Goal: Task Accomplishment & Management: Use online tool/utility

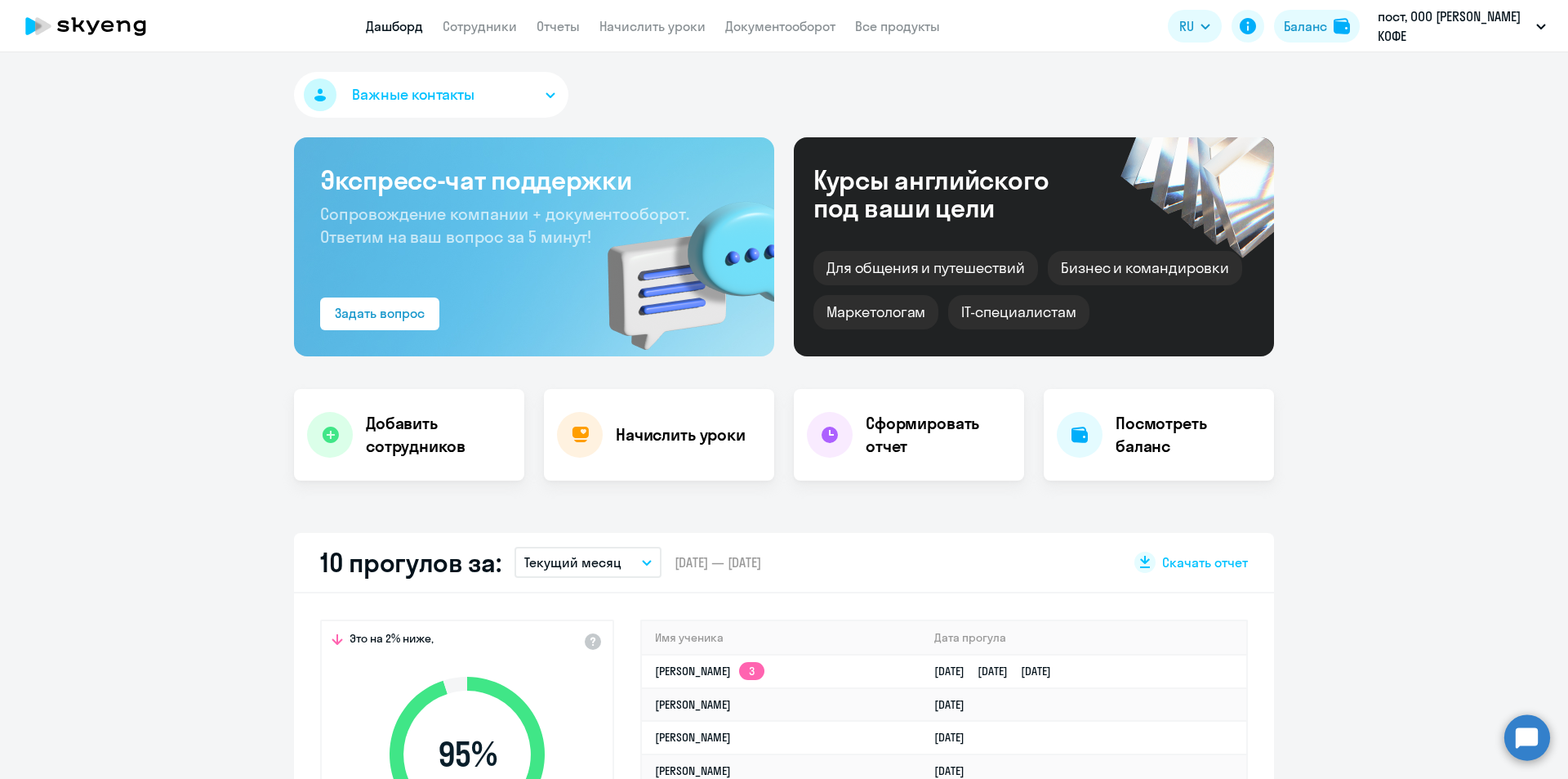
select select "30"
click at [644, 32] on link "Начислить уроки" at bounding box center [652, 26] width 106 height 17
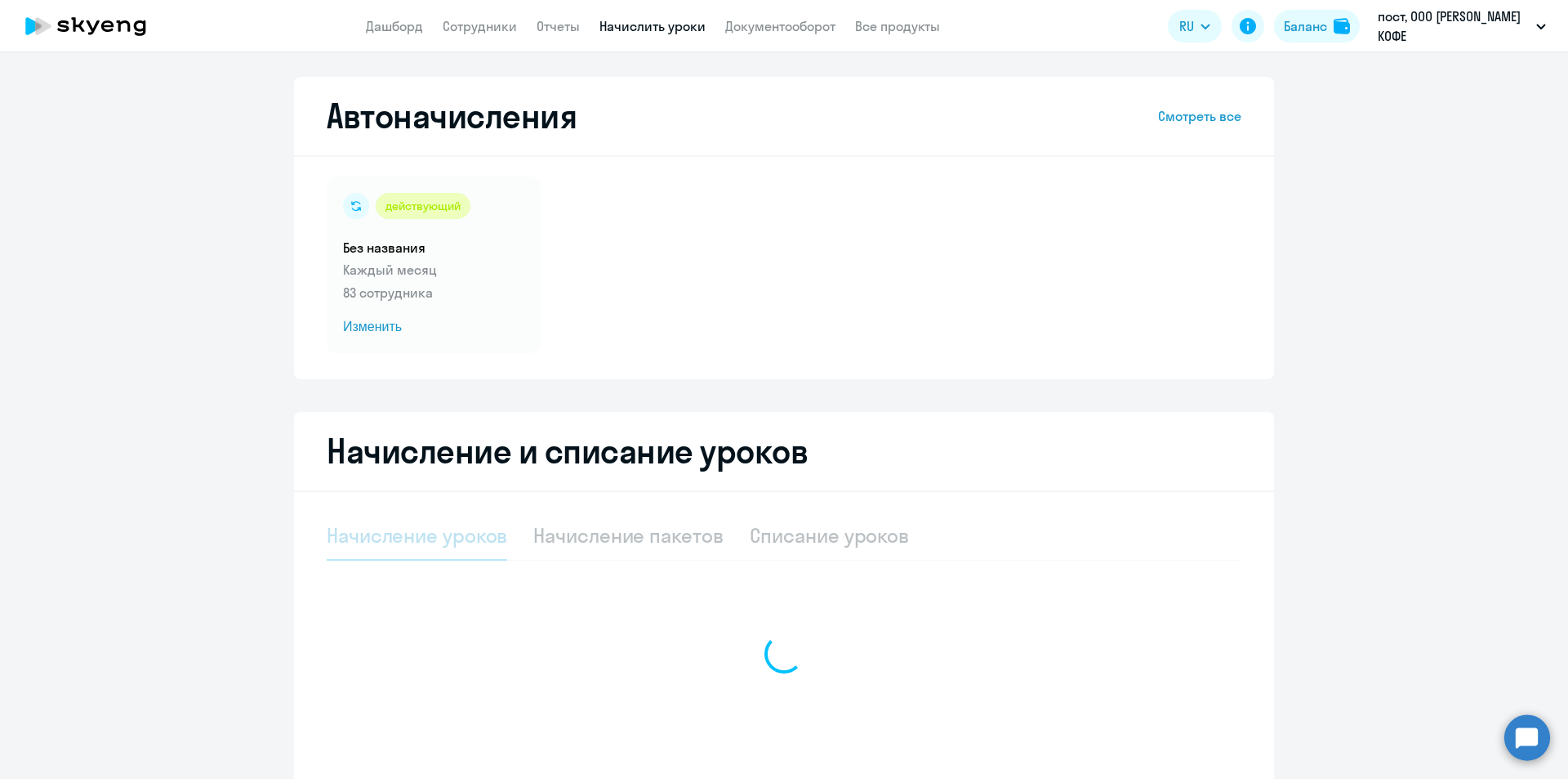
drag, startPoint x: 655, startPoint y: 539, endPoint x: 665, endPoint y: 531, distance: 12.8
click at [660, 536] on div "Начисление пакетов" at bounding box center [628, 535] width 189 height 27
select select "10"
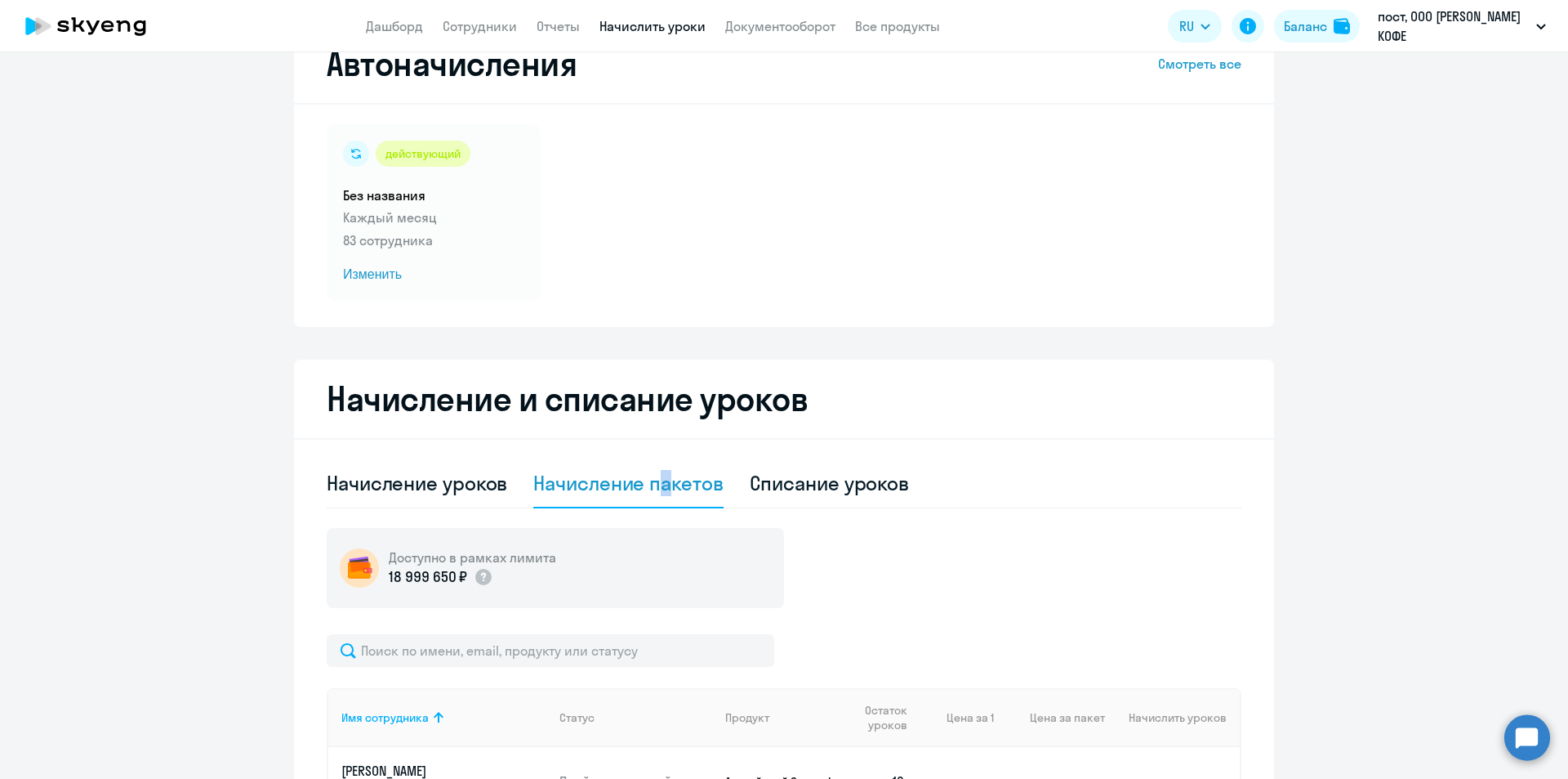
scroll to position [82, 0]
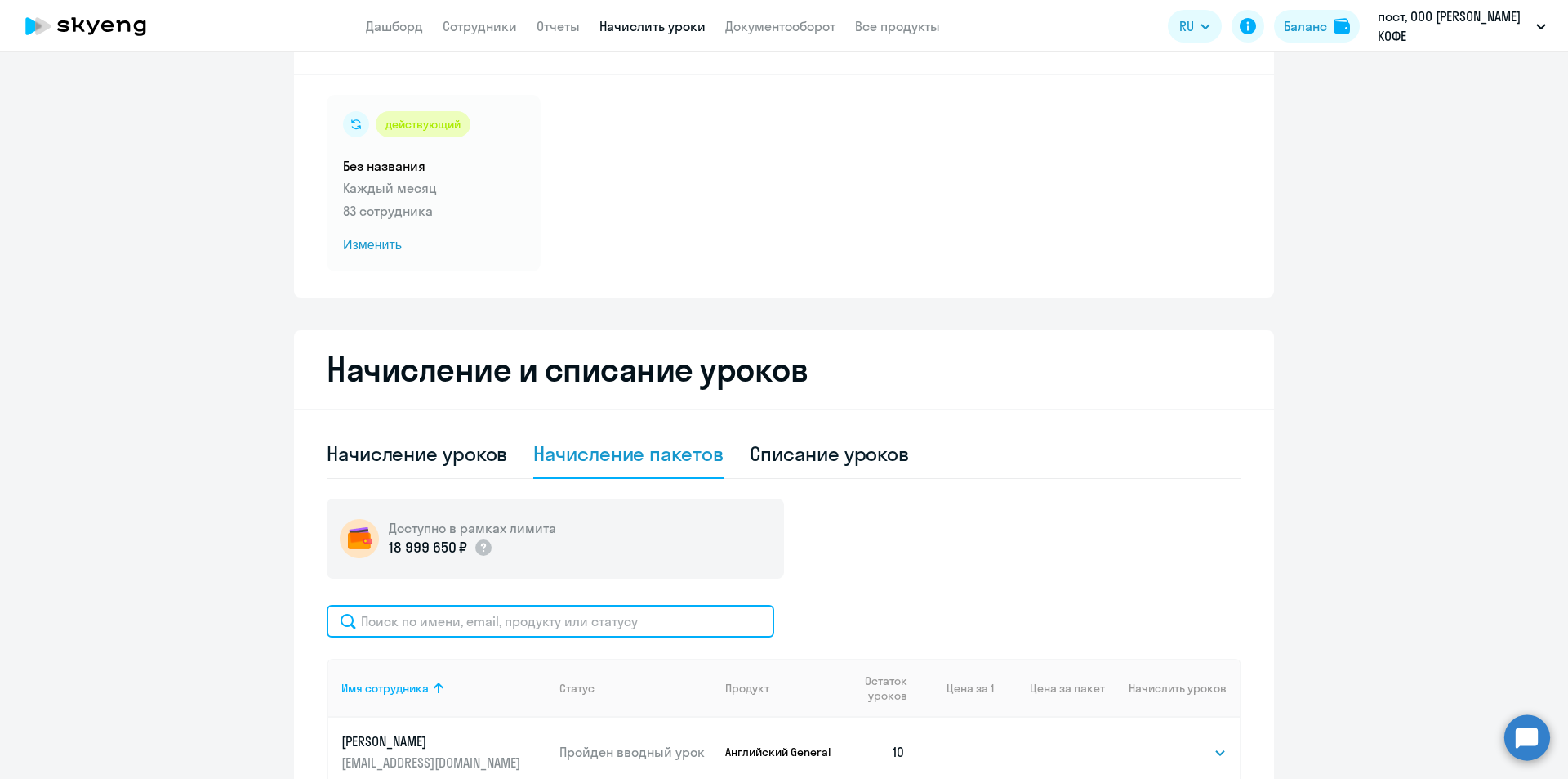
click at [629, 618] on input "text" at bounding box center [550, 620] width 447 height 33
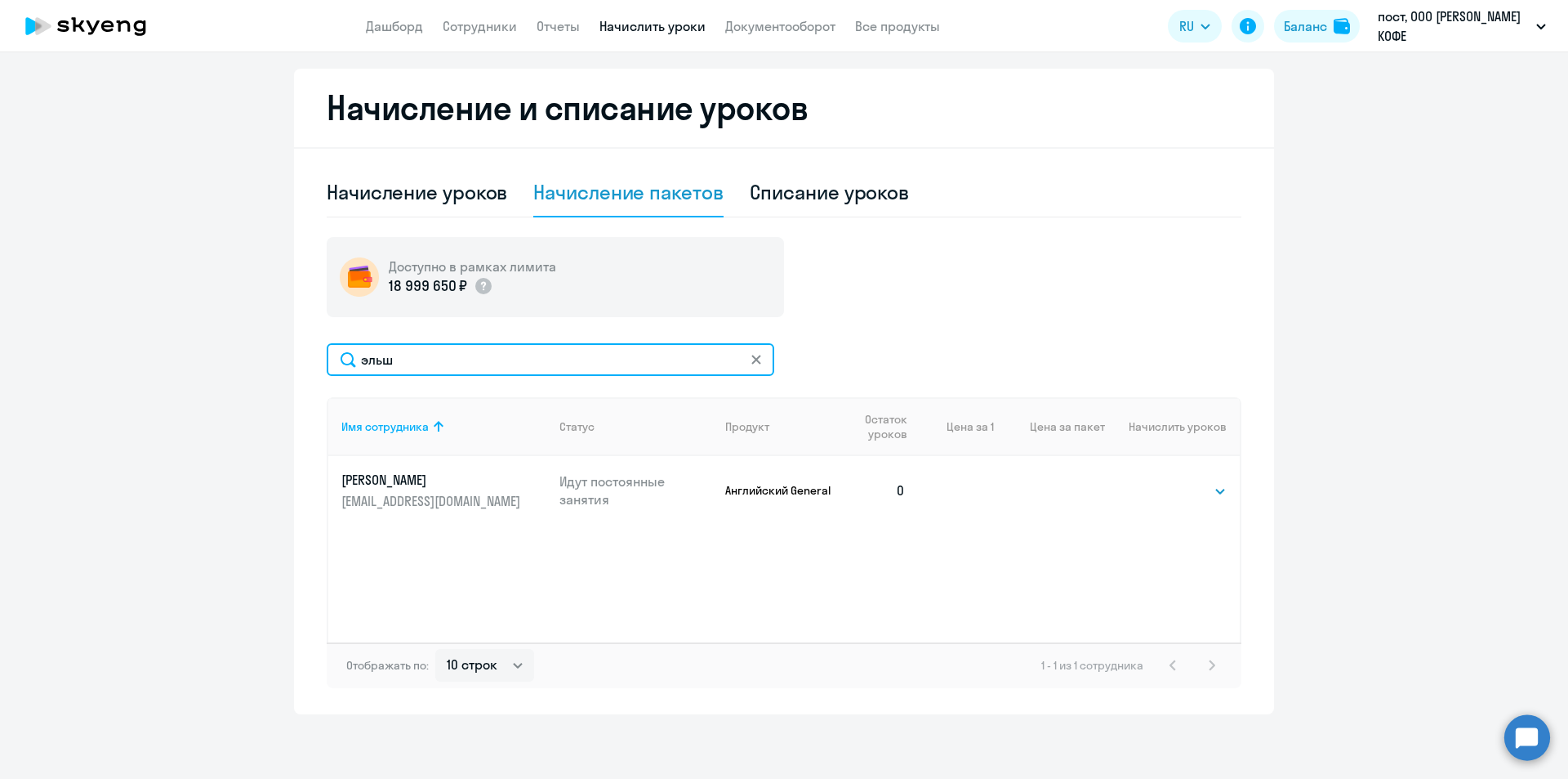
scroll to position [344, 0]
type input "эльш"
click at [1188, 503] on td "Выбрать 4 8 16 32 64 Выбрать" at bounding box center [1172, 490] width 135 height 69
click at [1189, 497] on select "Выбрать 4 8 16 32 64" at bounding box center [1193, 490] width 67 height 20
select select "8"
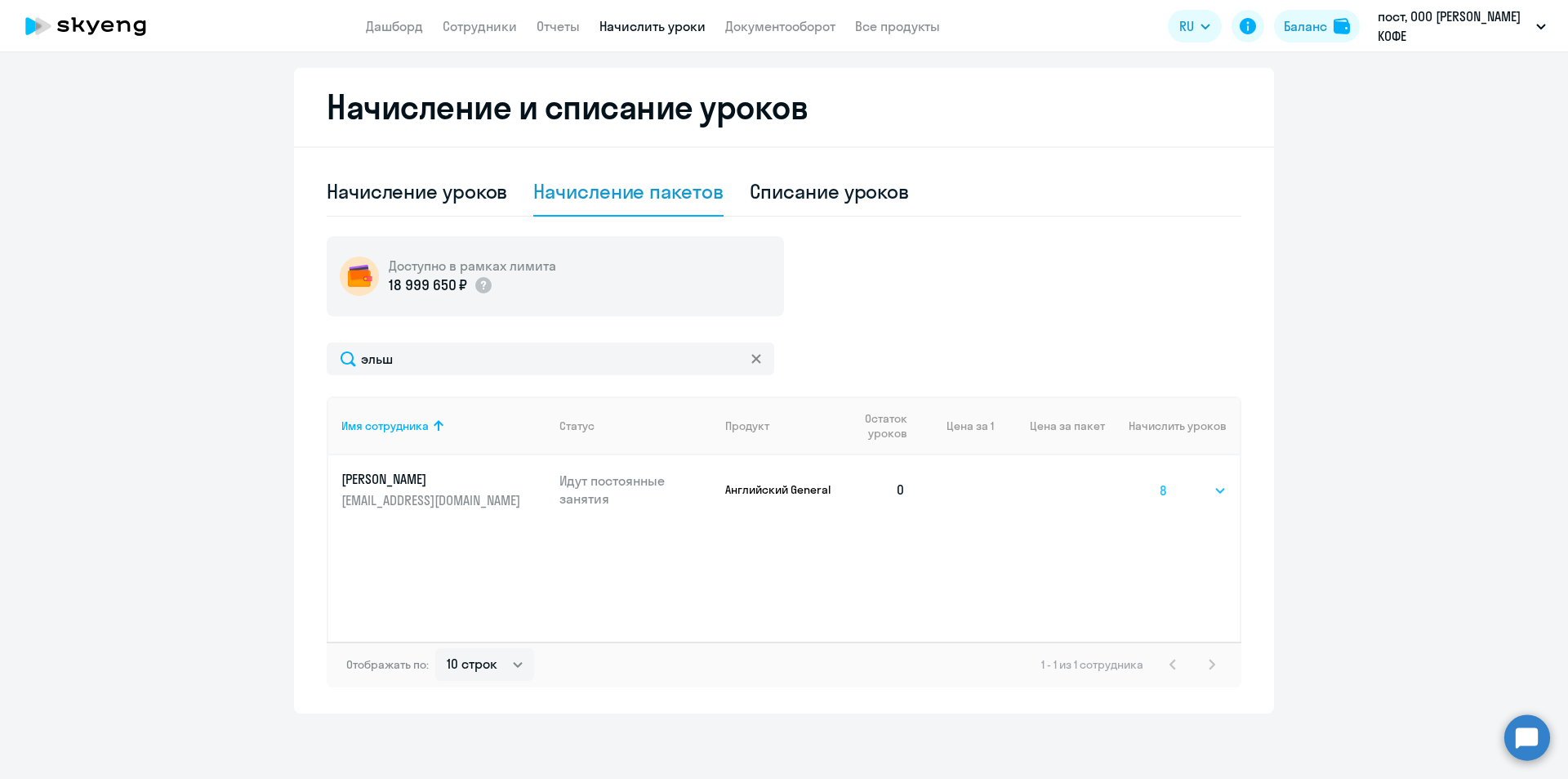
click at [1160, 480] on select "Выбрать 4 8 16 32 64" at bounding box center [1193, 490] width 67 height 20
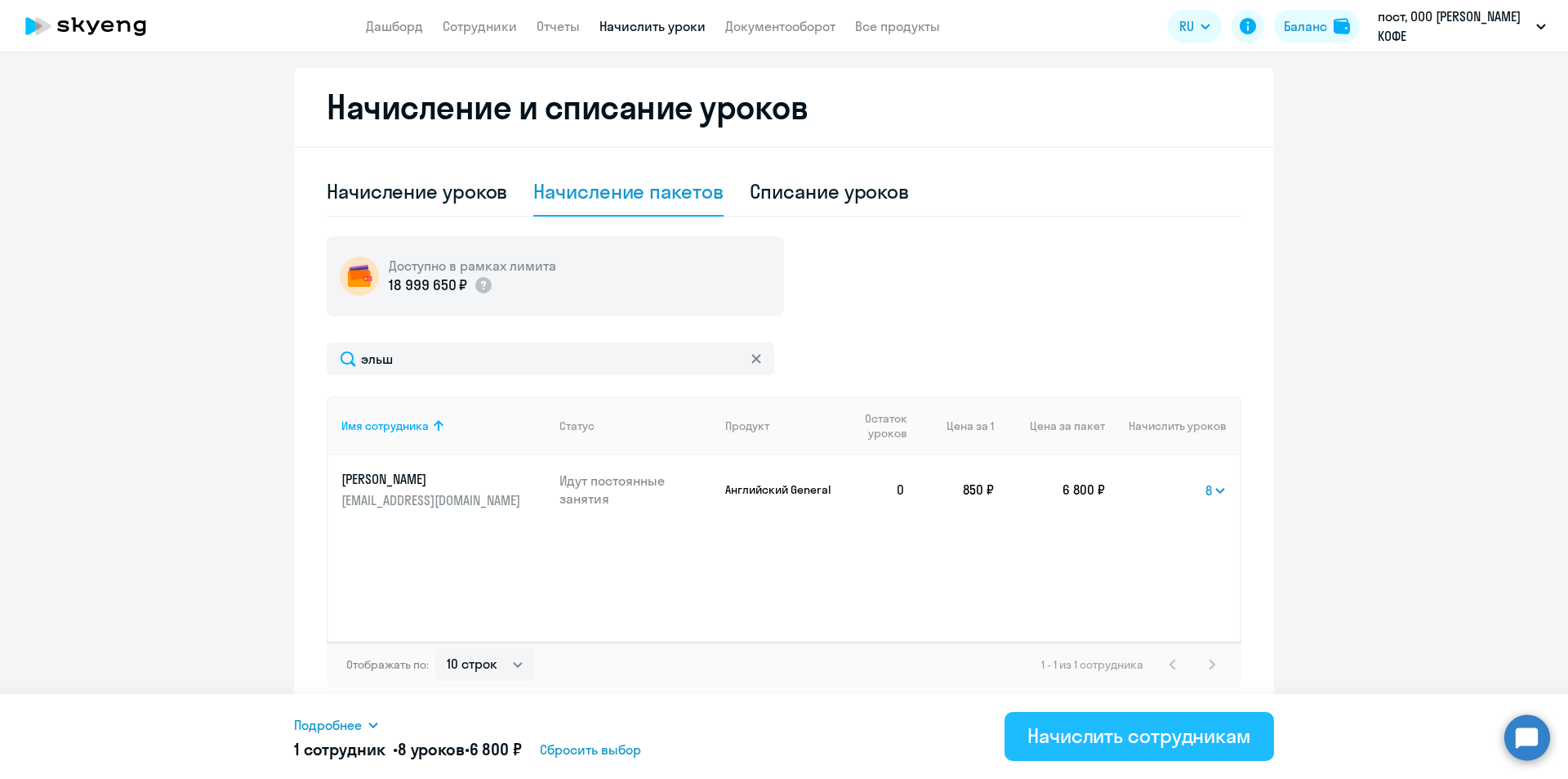
click at [1135, 740] on div "Начислить сотрудникам" at bounding box center [1139, 736] width 224 height 27
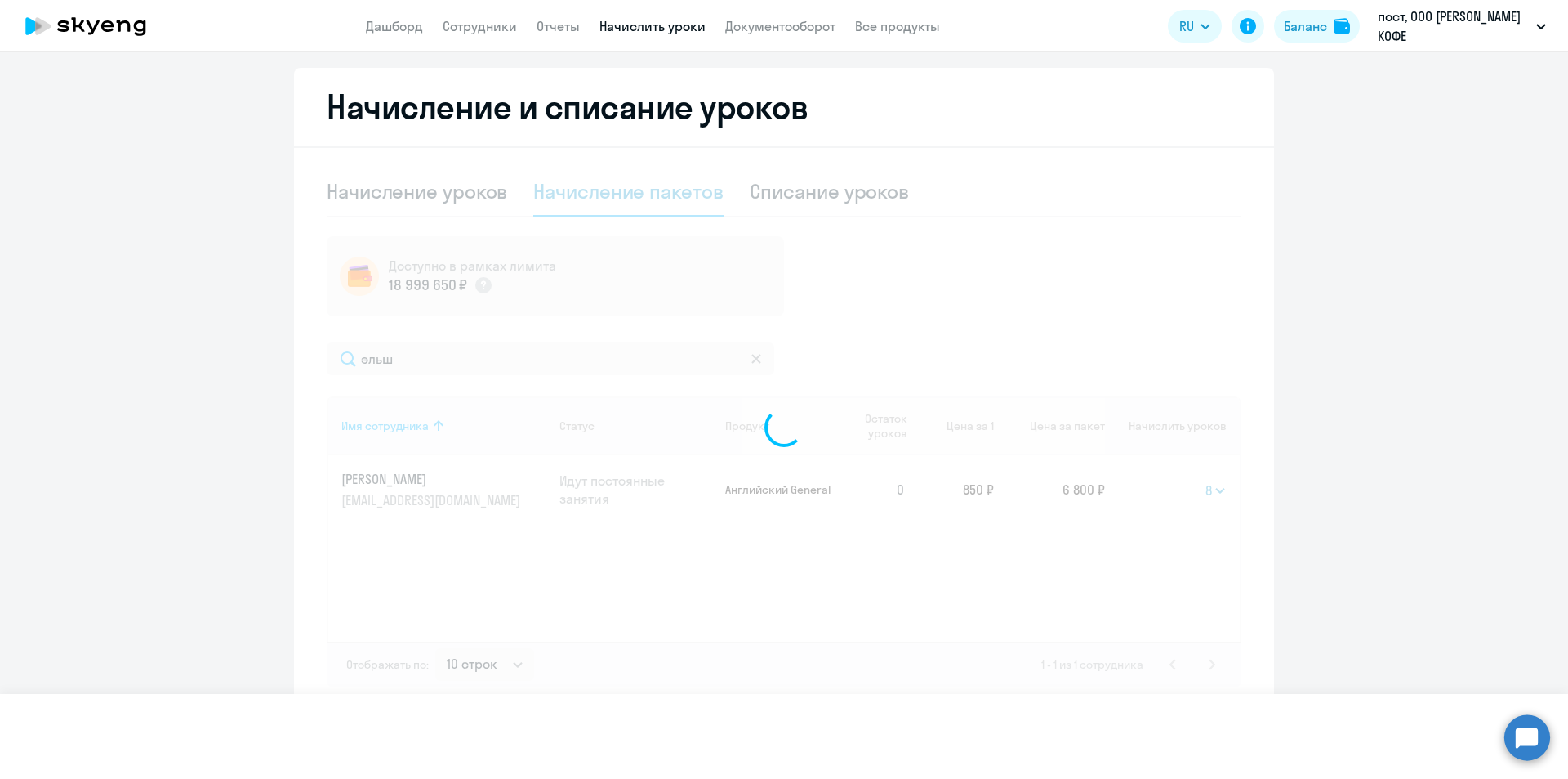
select select
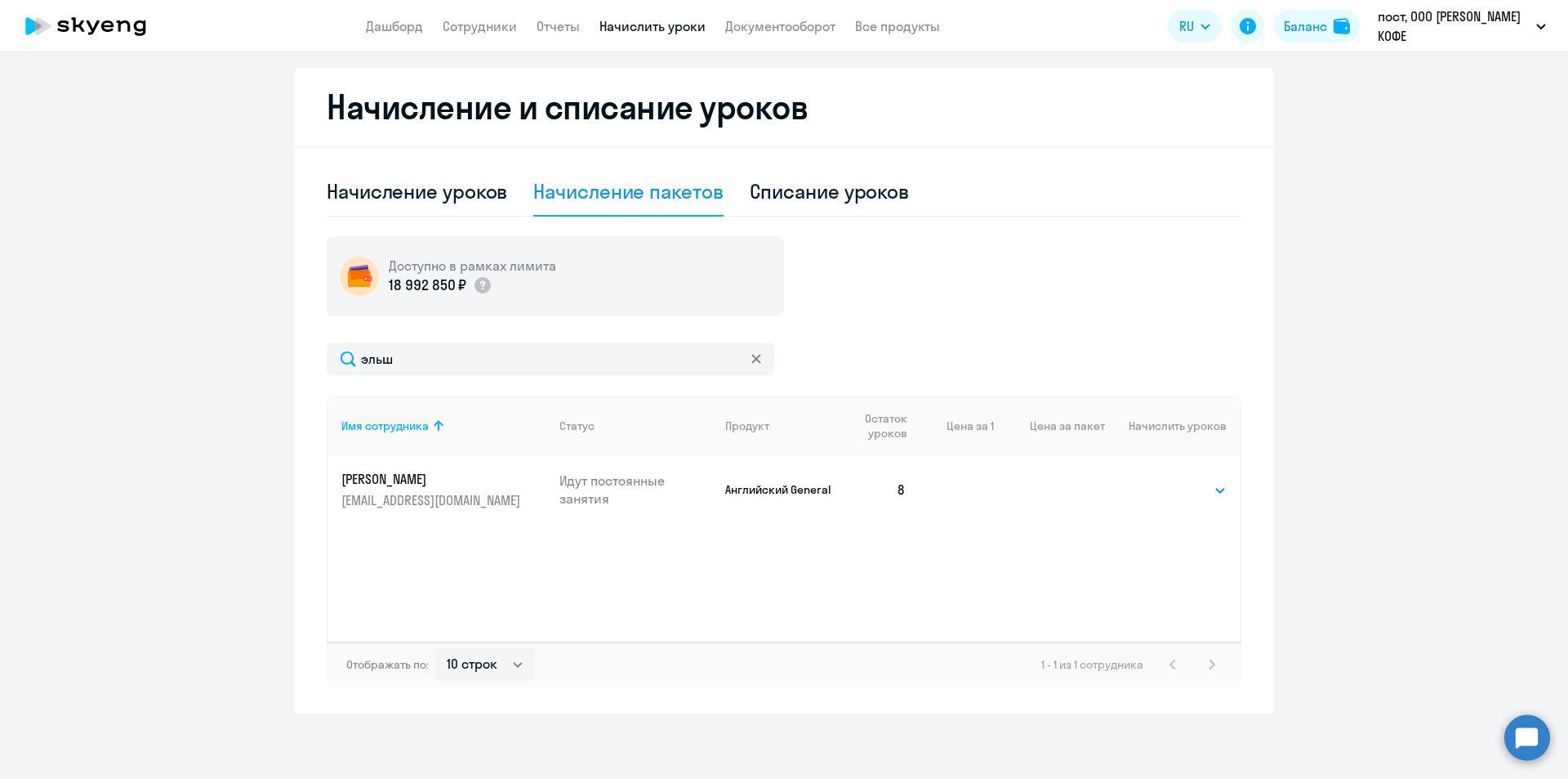
drag, startPoint x: 752, startPoint y: 350, endPoint x: 739, endPoint y: 355, distance: 13.9
click at [751, 352] on div at bounding box center [756, 358] width 13 height 33
click at [739, 355] on input "эльш" at bounding box center [550, 358] width 447 height 33
drag, startPoint x: 751, startPoint y: 357, endPoint x: 737, endPoint y: 359, distance: 14.1
click at [751, 358] on icon at bounding box center [755, 358] width 9 height 9
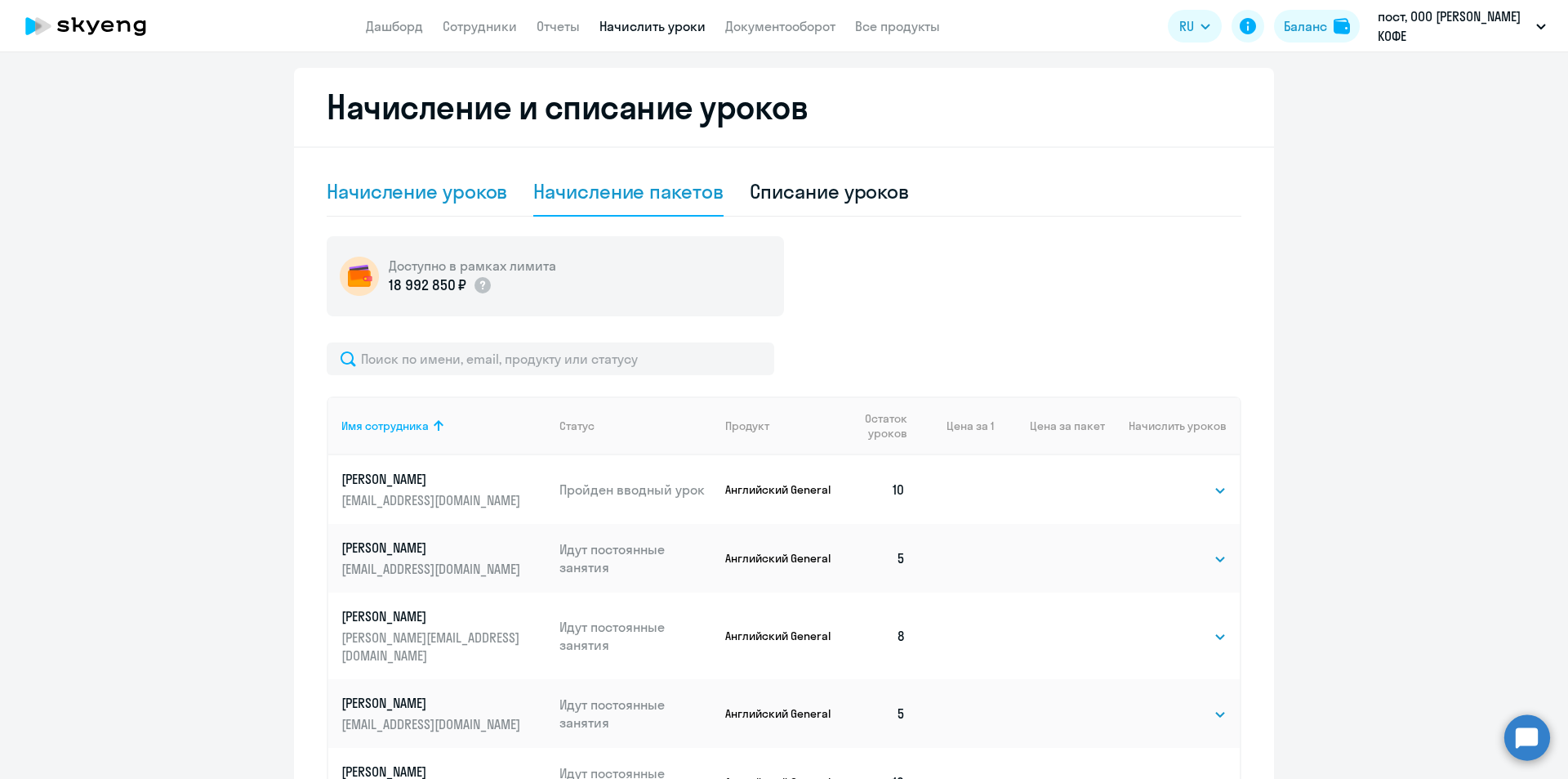
click at [452, 194] on div "Начисление уроков" at bounding box center [416, 191] width 180 height 27
select select "10"
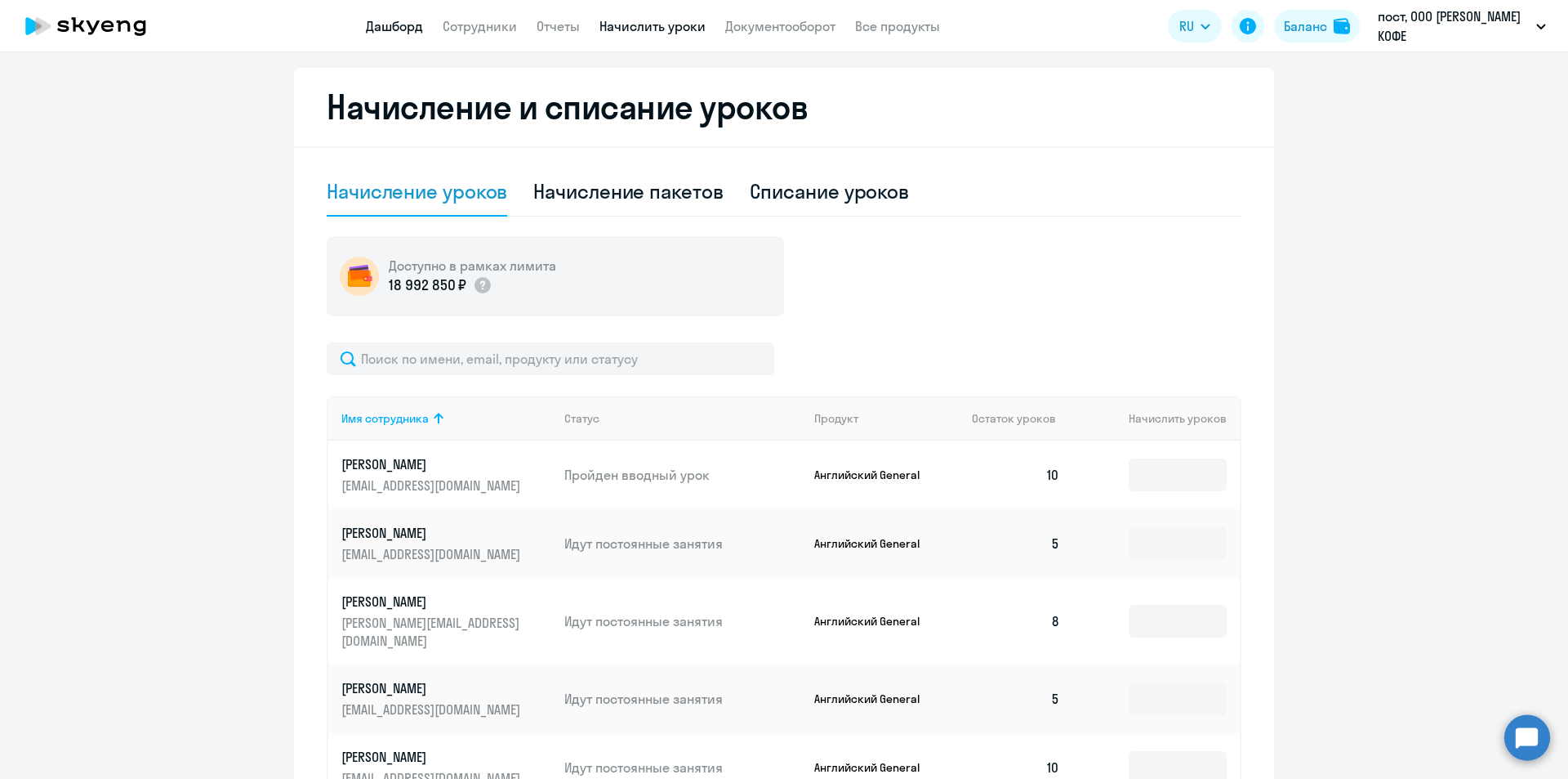
click at [384, 34] on link "Дашборд" at bounding box center [394, 26] width 57 height 17
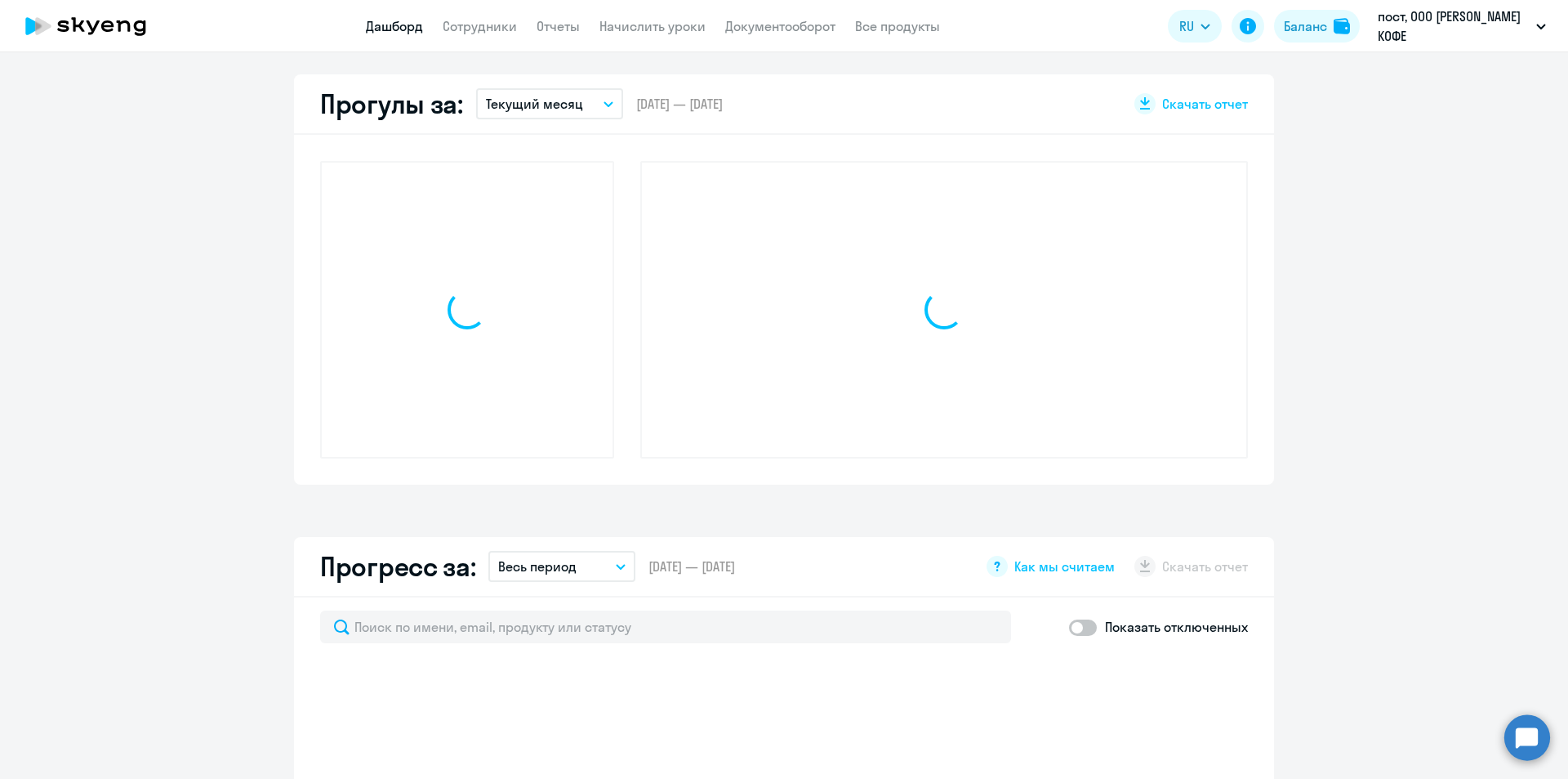
scroll to position [459, 0]
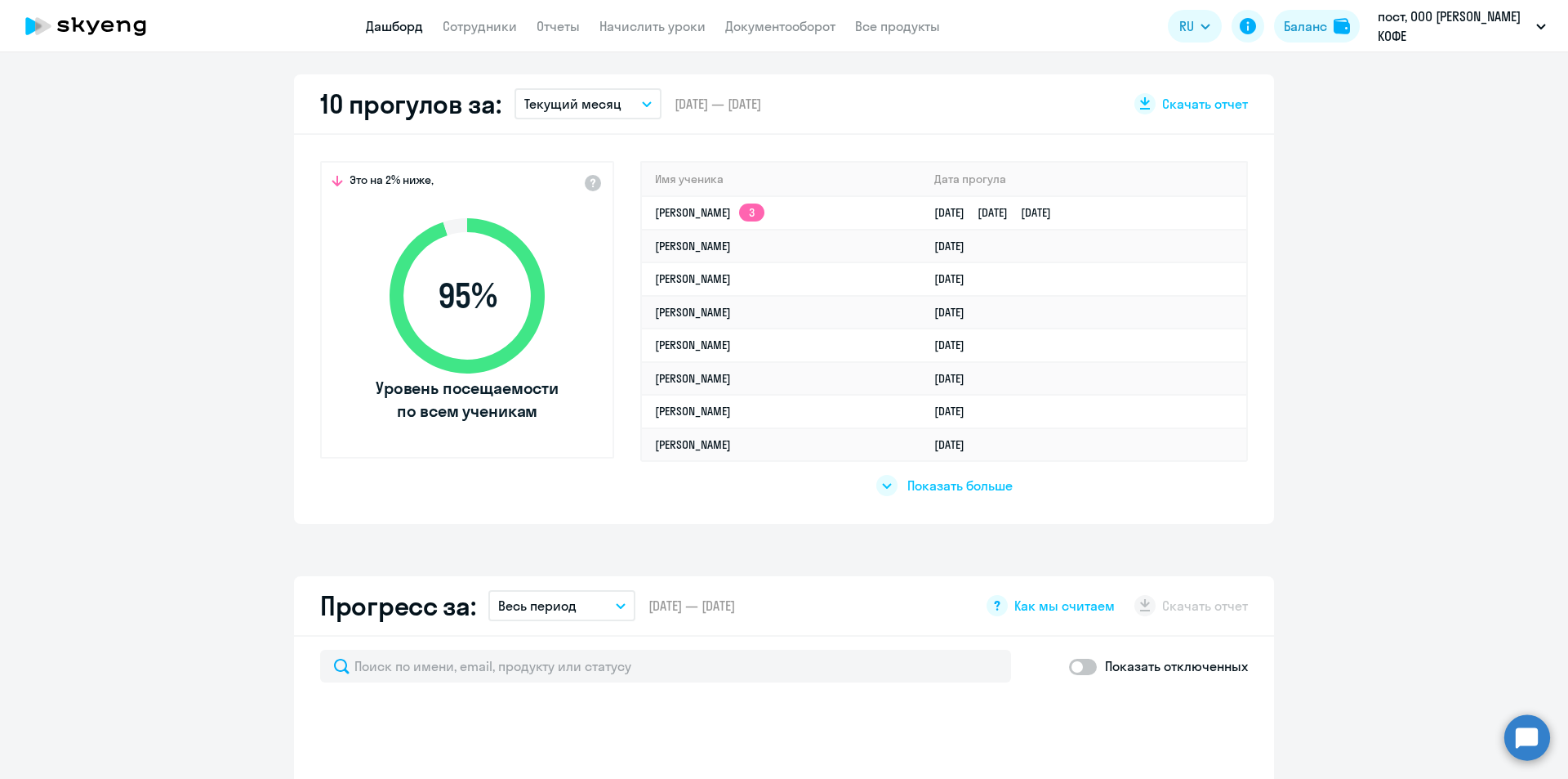
select select "30"
